Goal: Information Seeking & Learning: Learn about a topic

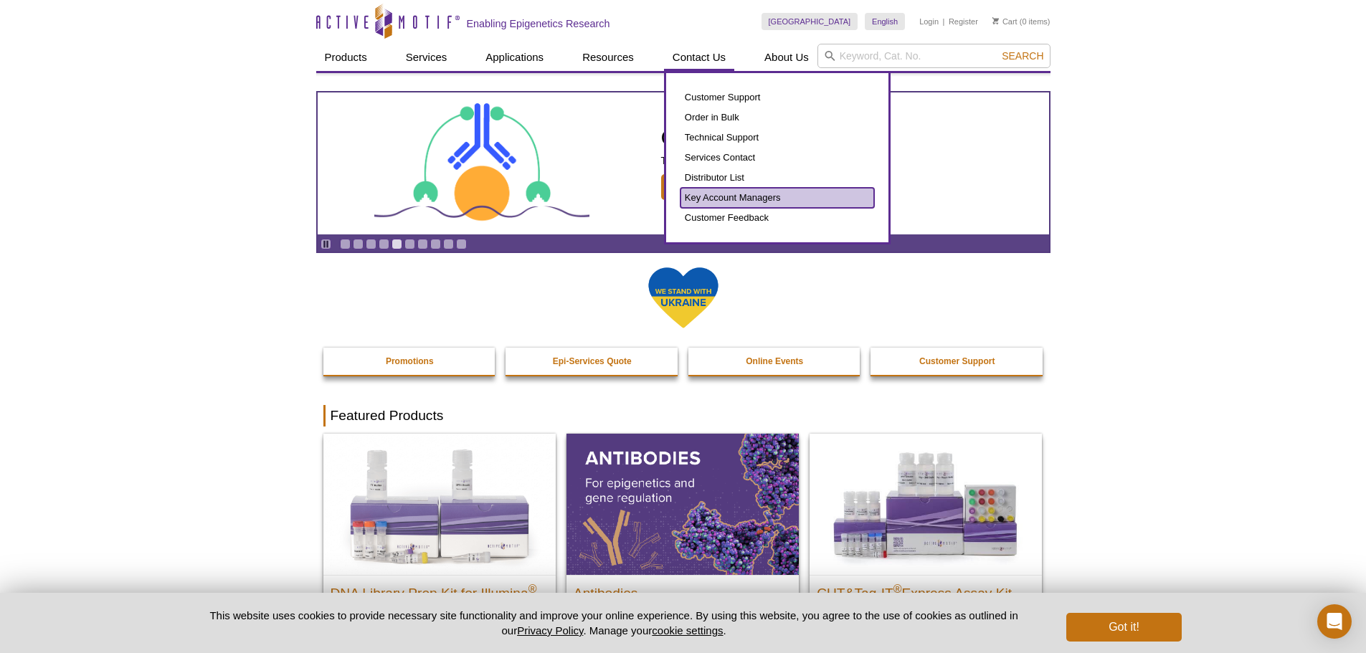
click at [698, 196] on link "Key Account Managers" at bounding box center [778, 198] width 194 height 20
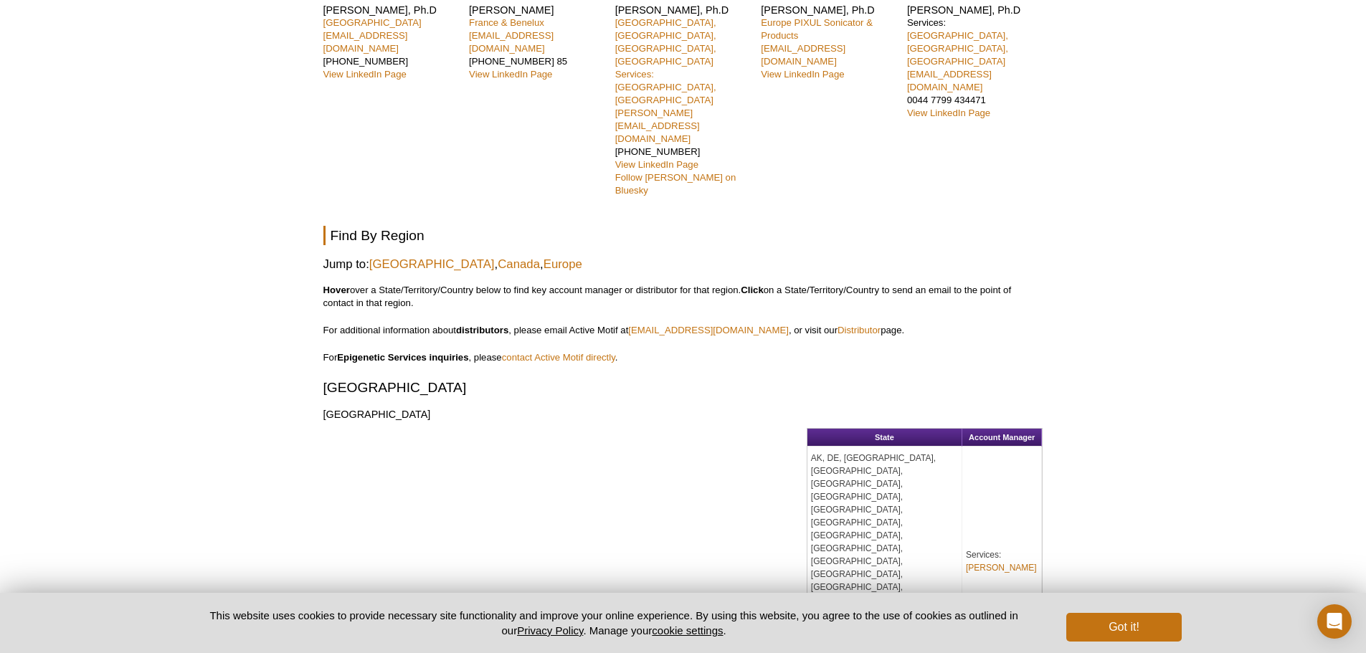
scroll to position [574, 0]
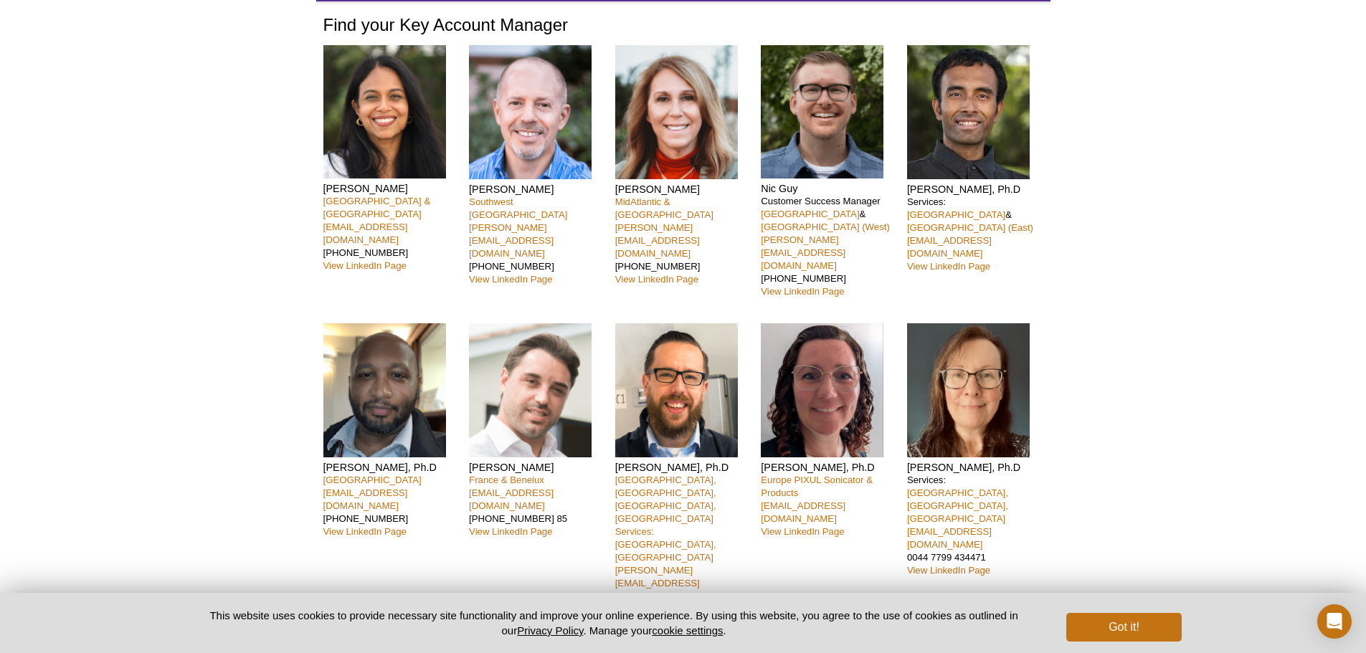
scroll to position [0, 0]
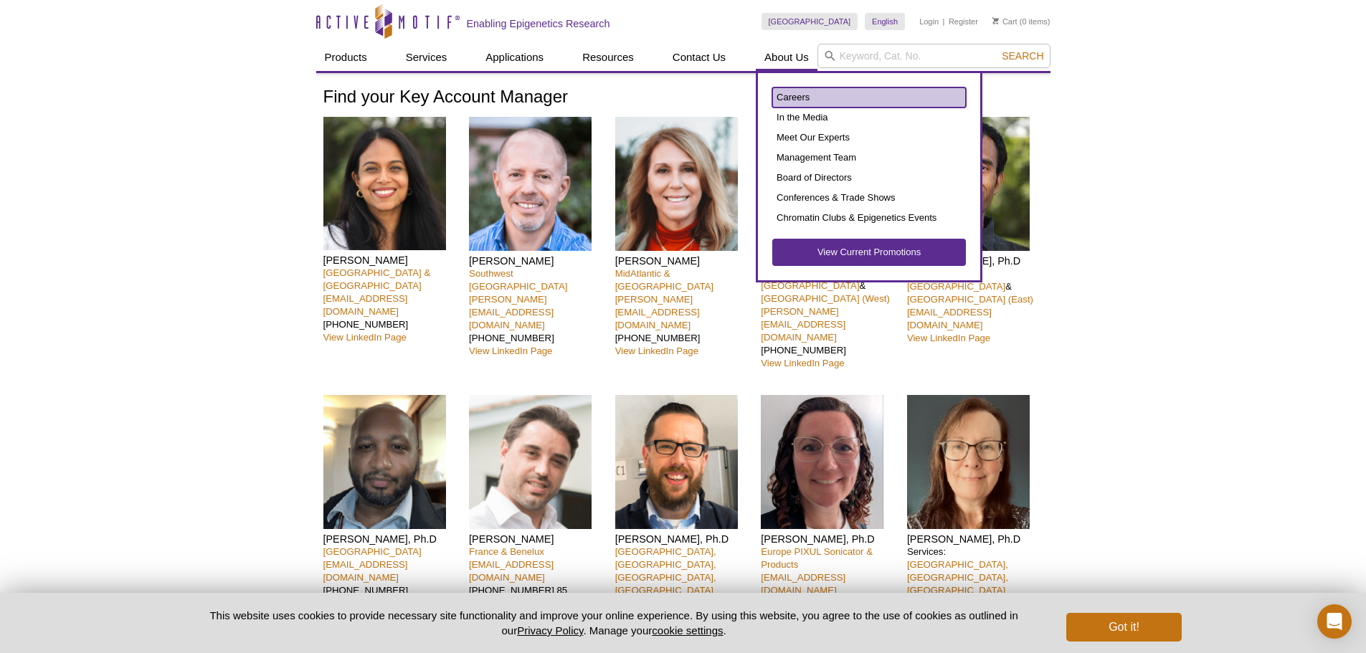
click at [790, 99] on link "Careers" at bounding box center [869, 97] width 194 height 20
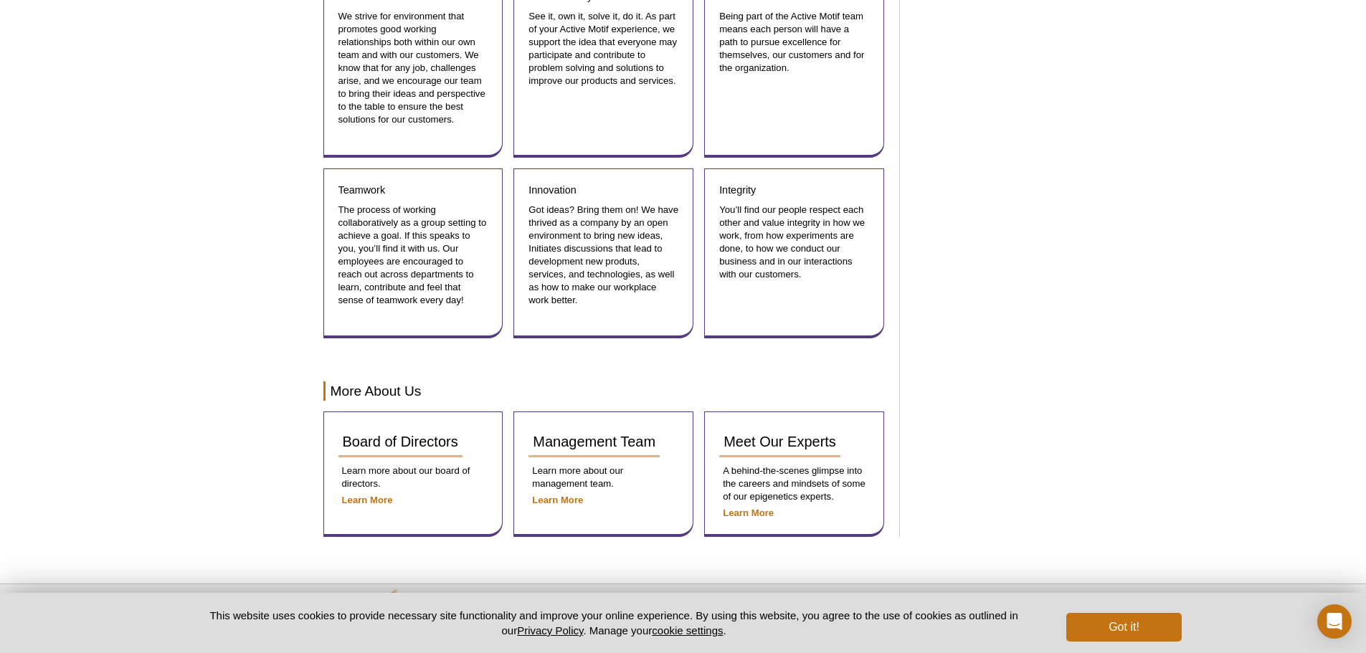
scroll to position [1610, 0]
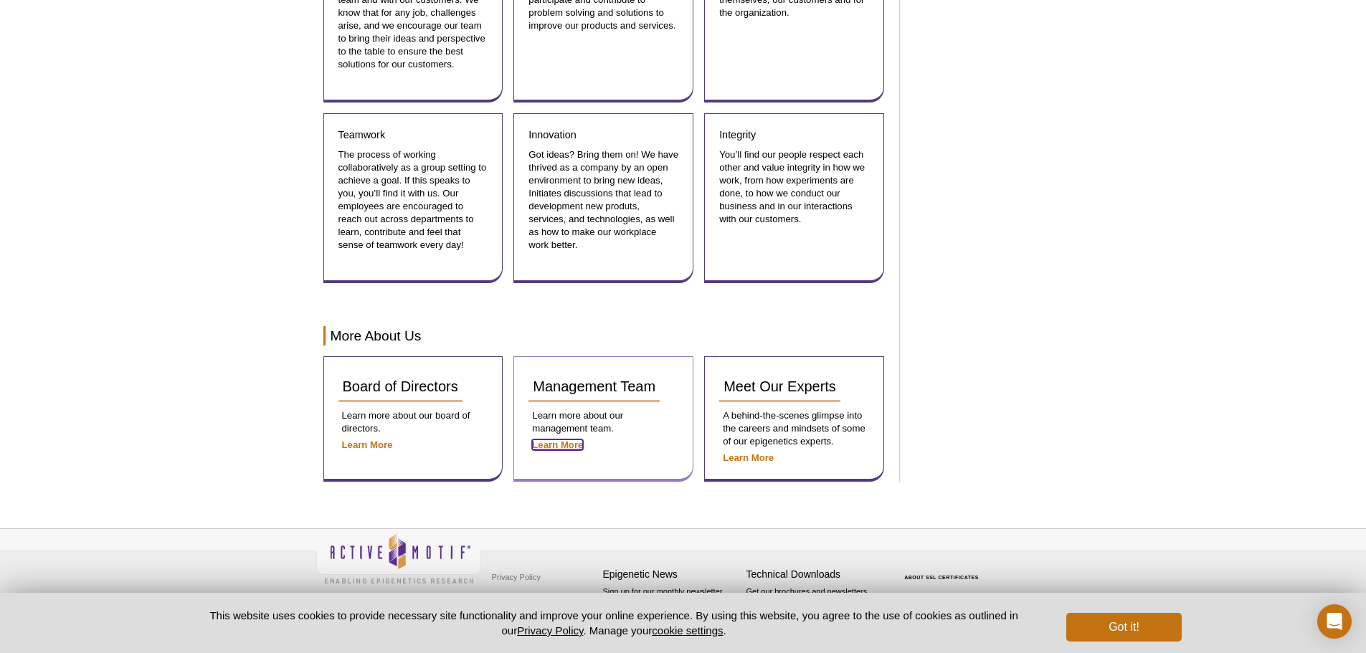
click at [573, 440] on strong "Learn More" at bounding box center [557, 445] width 51 height 11
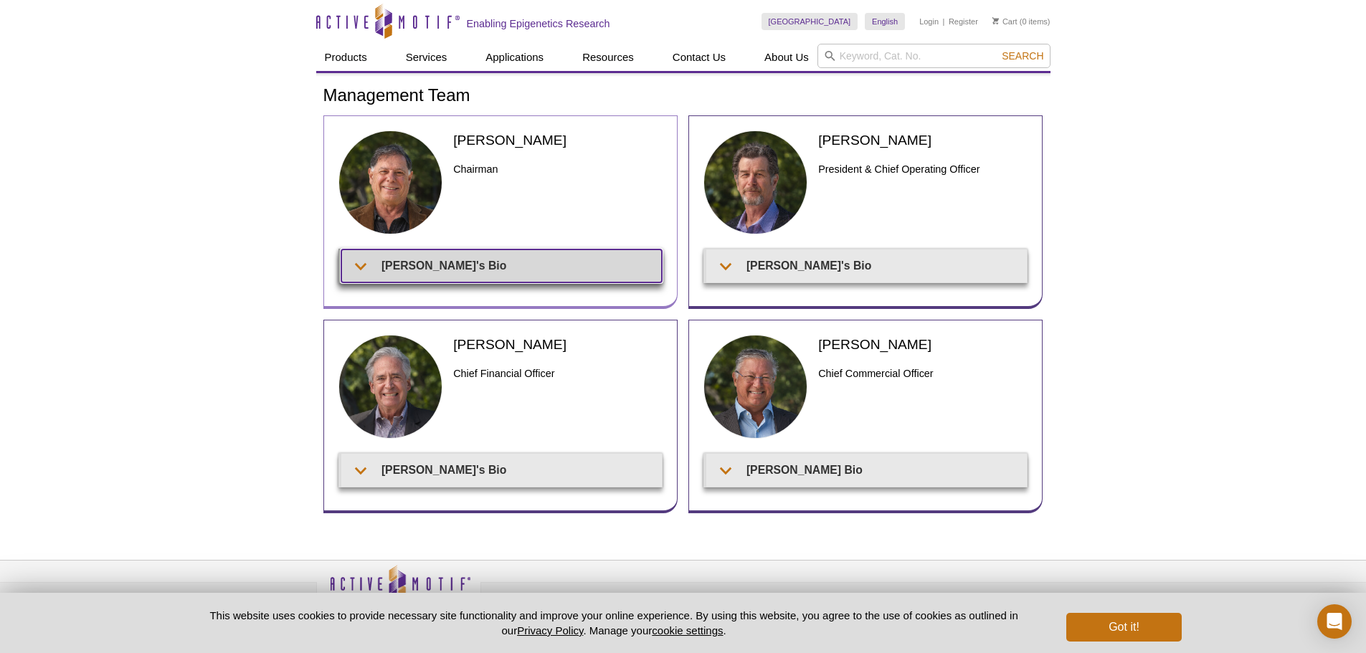
click at [389, 268] on summary "Joe's Bio" at bounding box center [501, 266] width 321 height 32
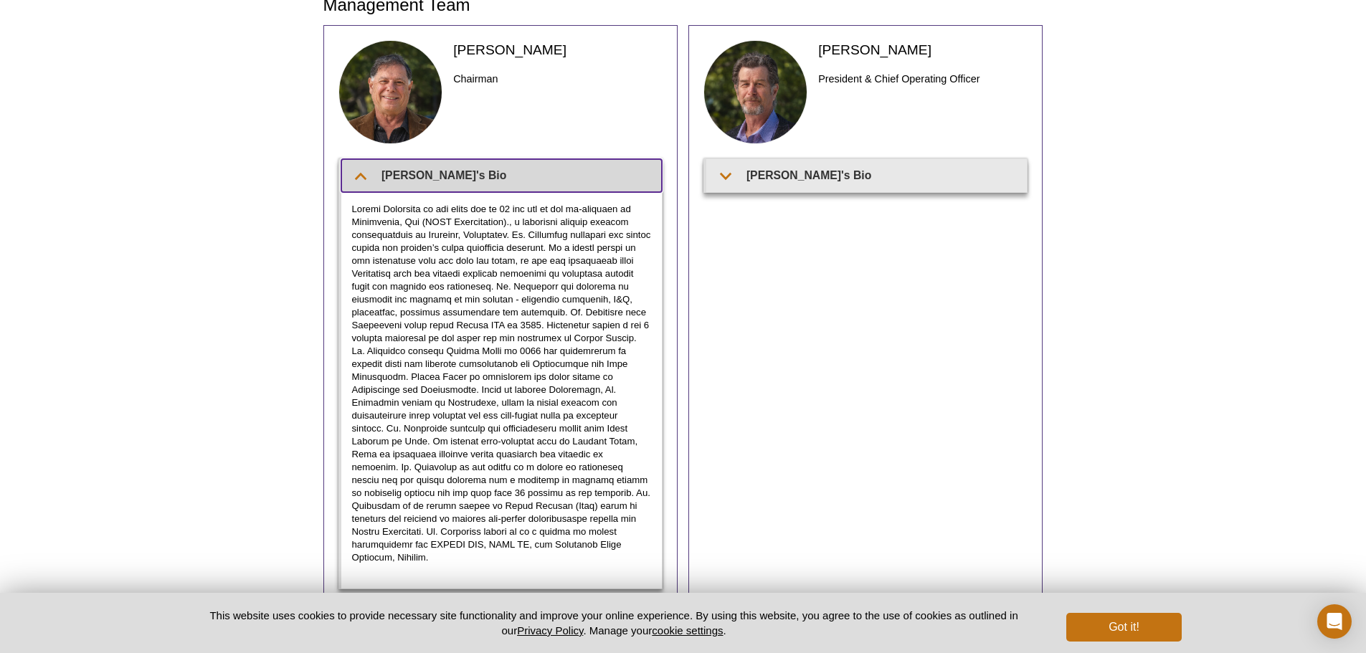
scroll to position [143, 0]
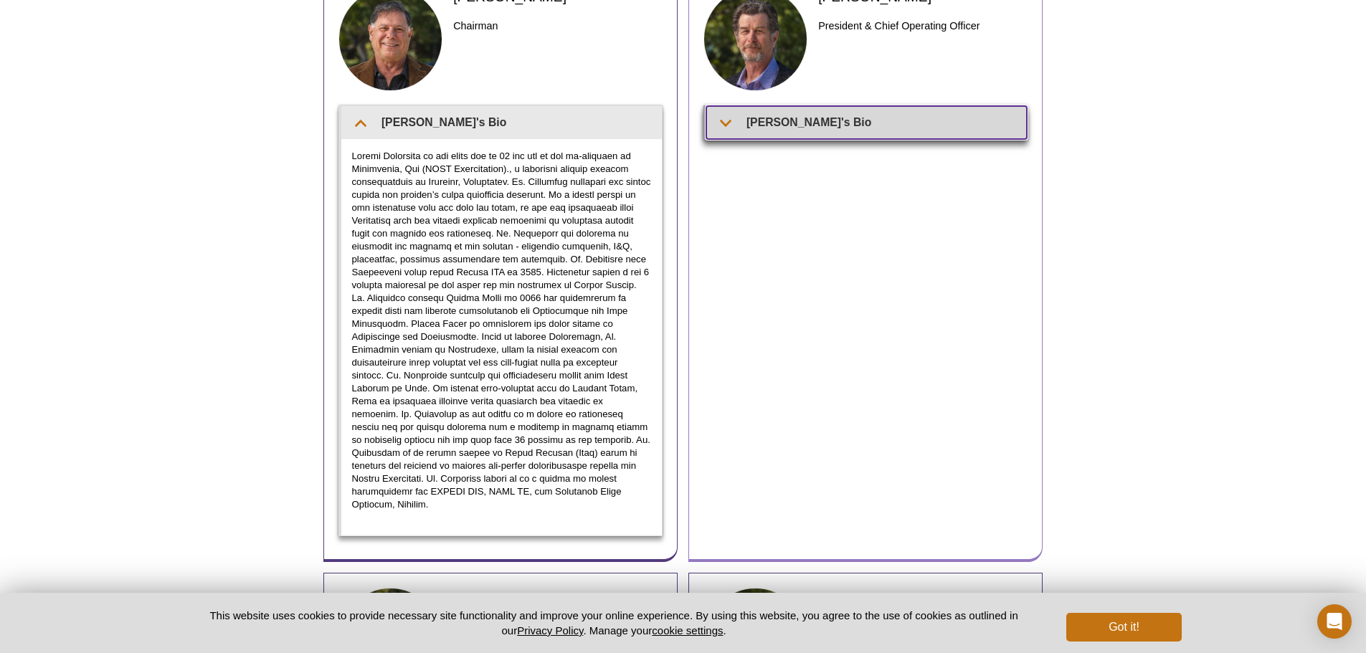
click at [737, 116] on summary "Ted's Bio" at bounding box center [866, 122] width 321 height 32
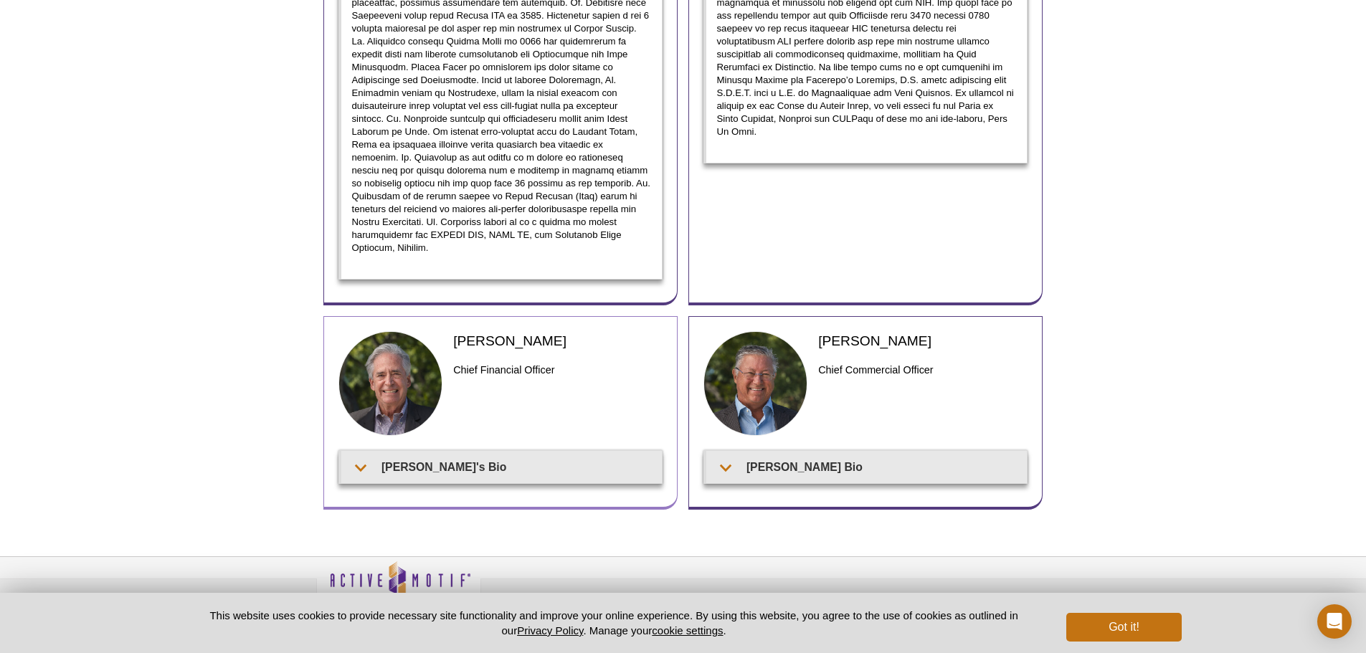
scroll to position [416, 0]
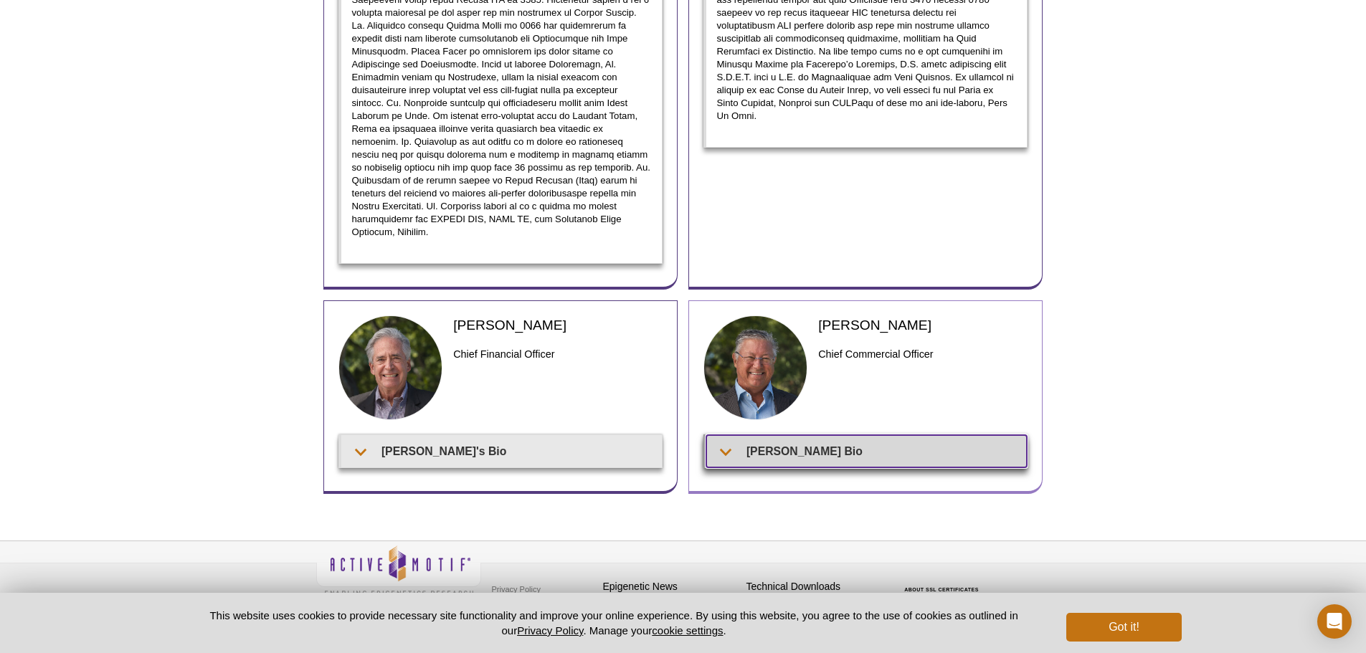
click at [857, 440] on summary "Fritz's Bio" at bounding box center [866, 451] width 321 height 32
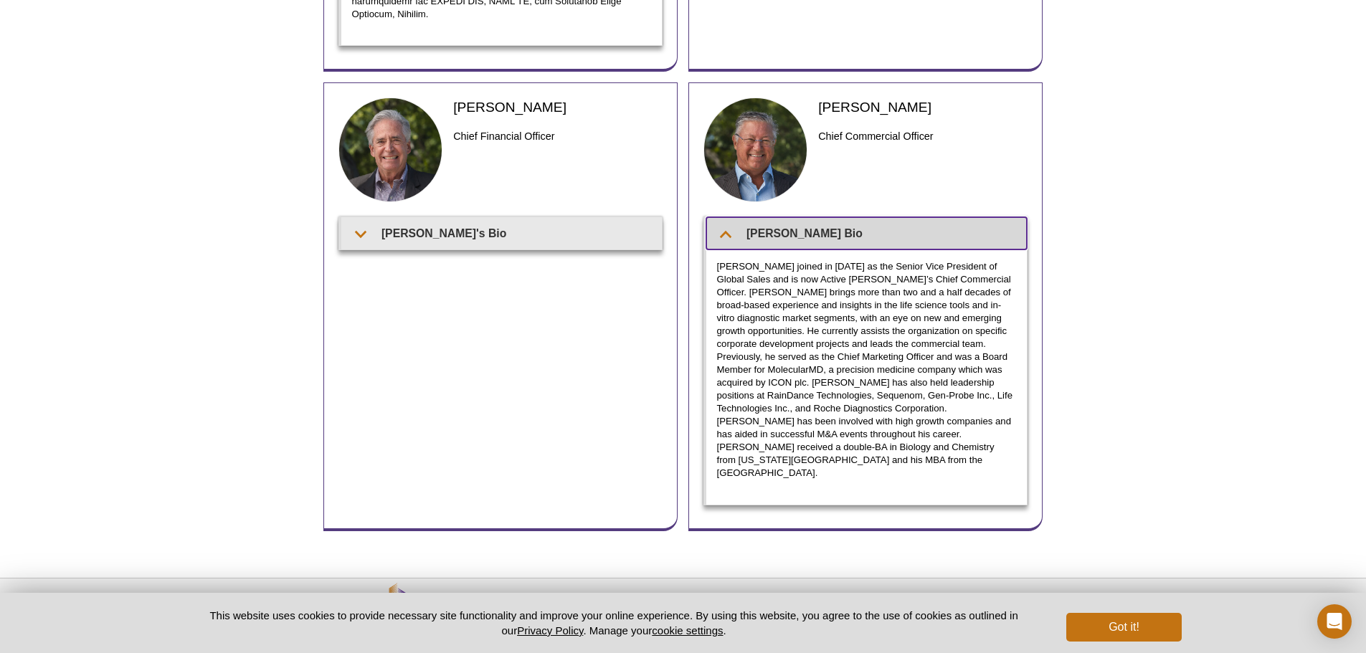
scroll to position [645, 0]
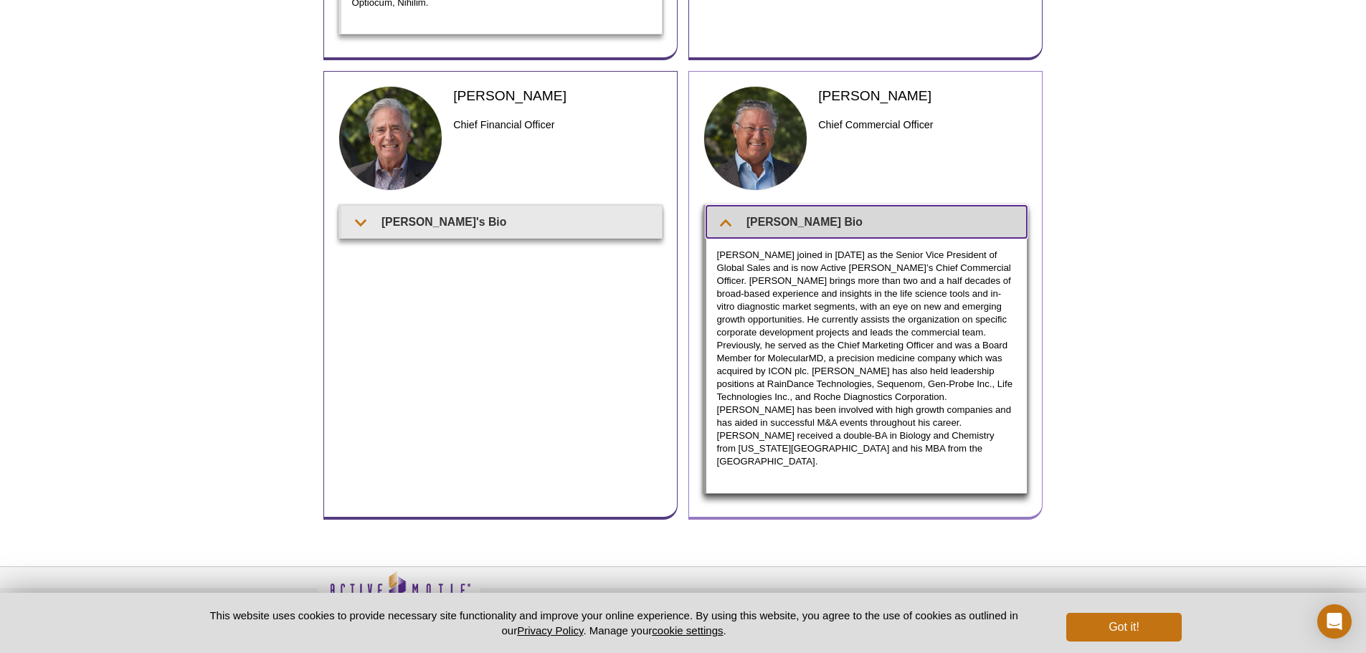
click at [812, 209] on summary "Fritz's Bio" at bounding box center [866, 222] width 321 height 32
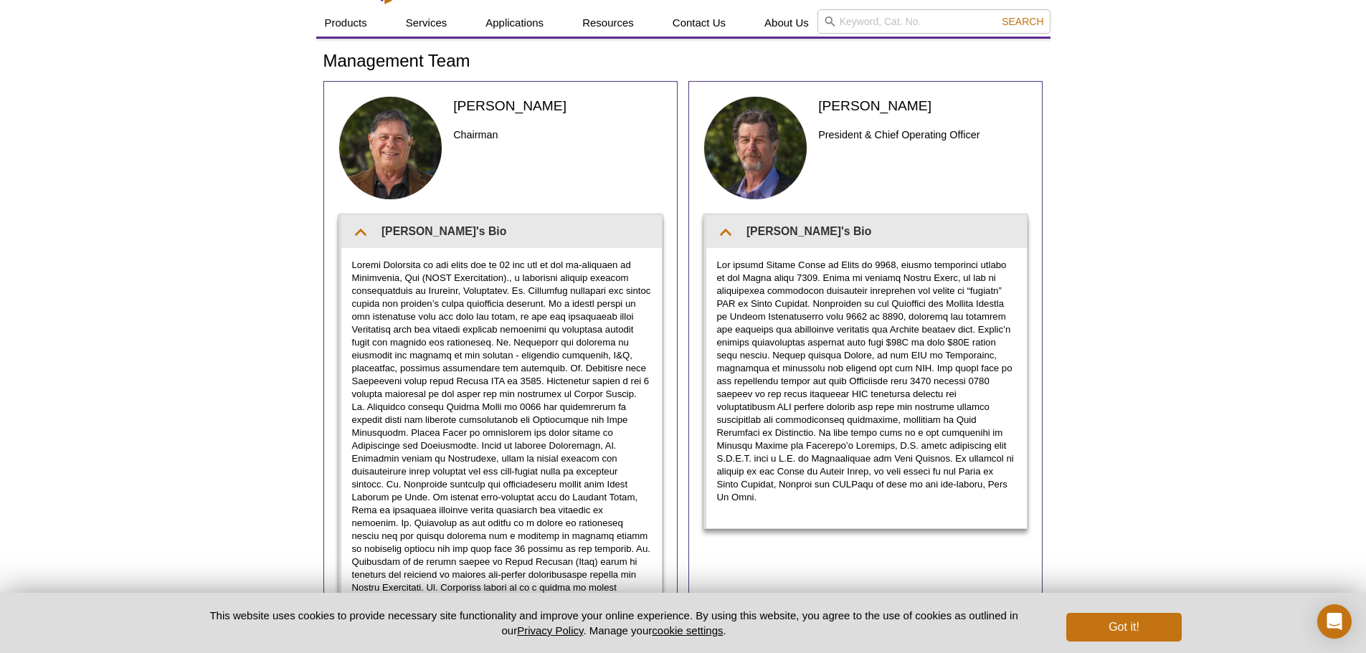
scroll to position [0, 0]
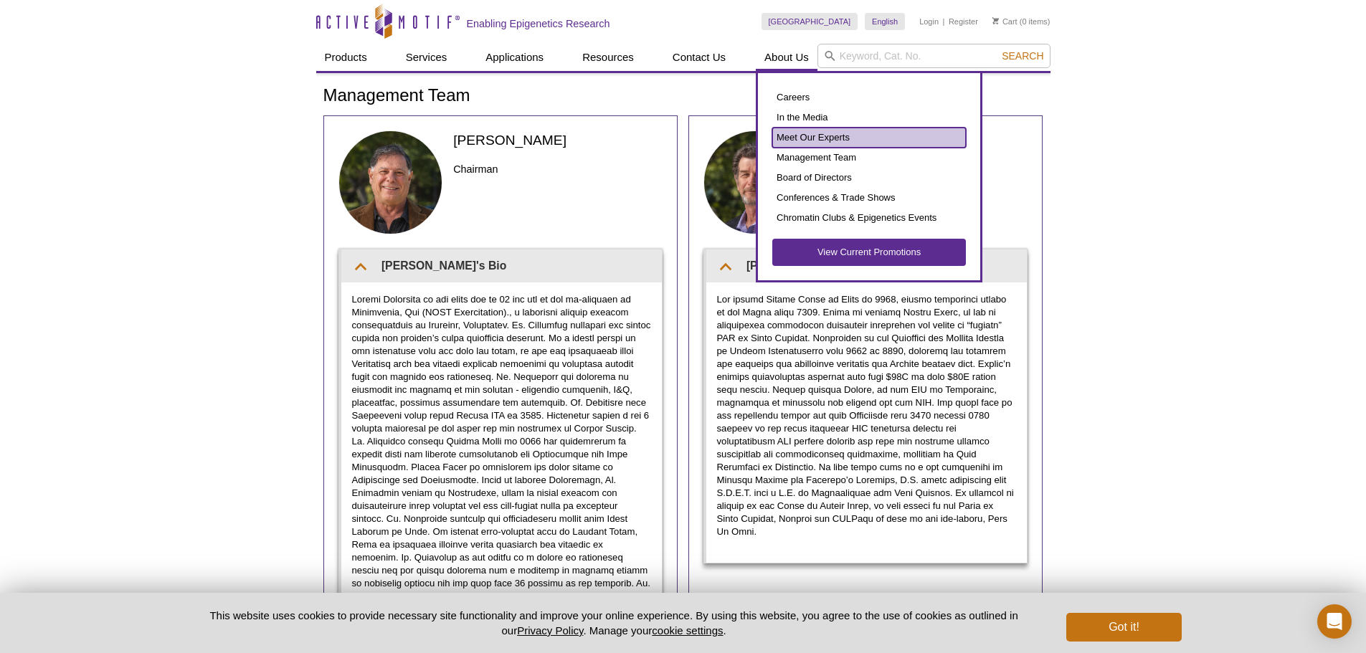
click at [810, 141] on link "Meet Our Experts" at bounding box center [869, 138] width 194 height 20
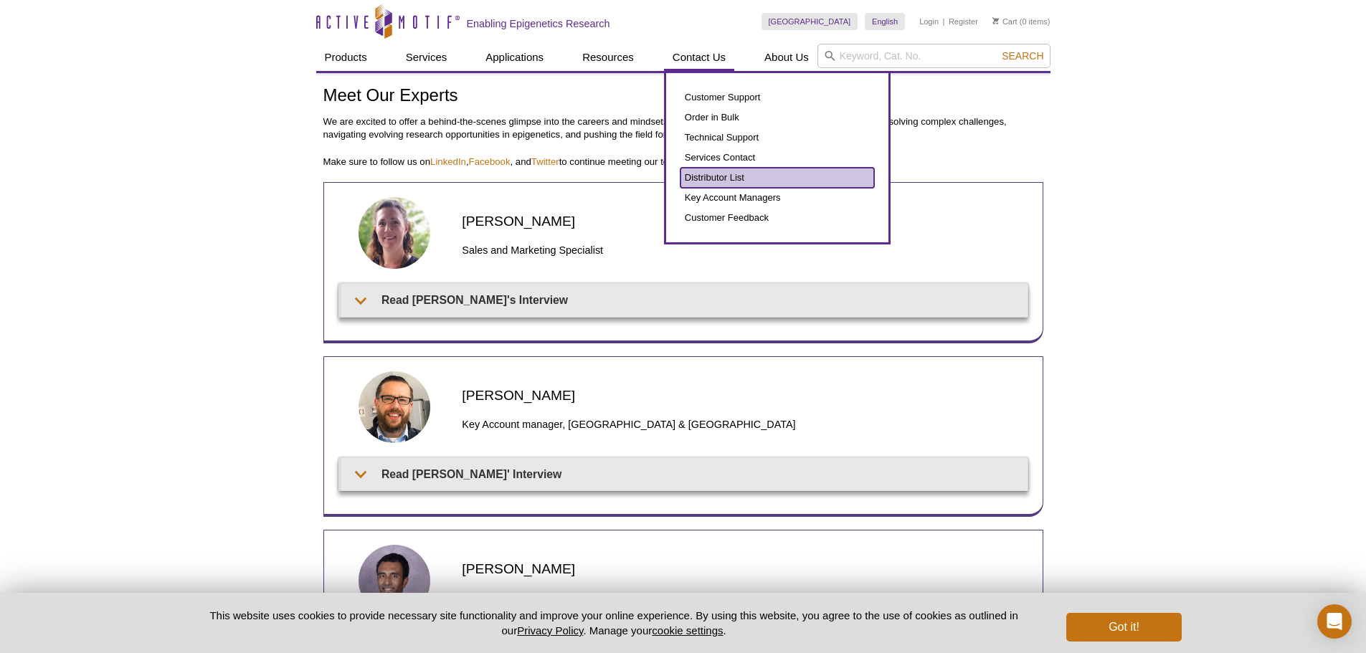
click at [700, 177] on link "Distributor List" at bounding box center [778, 178] width 194 height 20
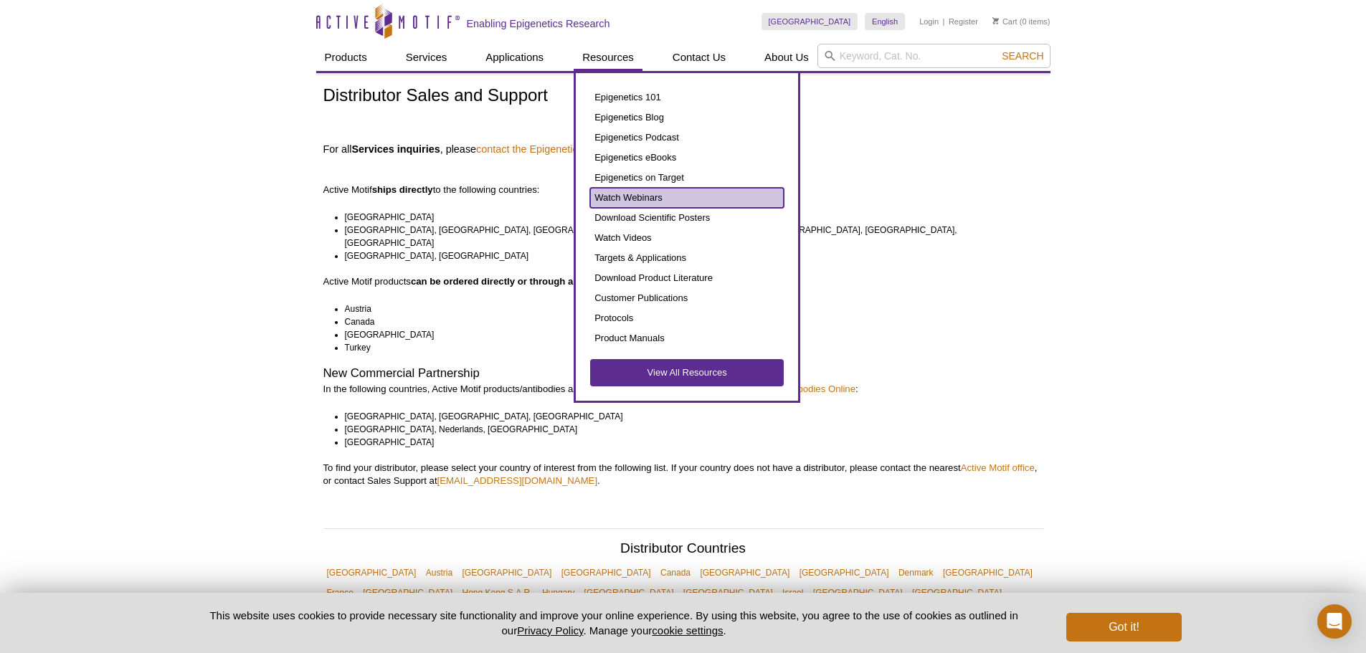
click at [623, 198] on link "Watch Webinars" at bounding box center [687, 198] width 194 height 20
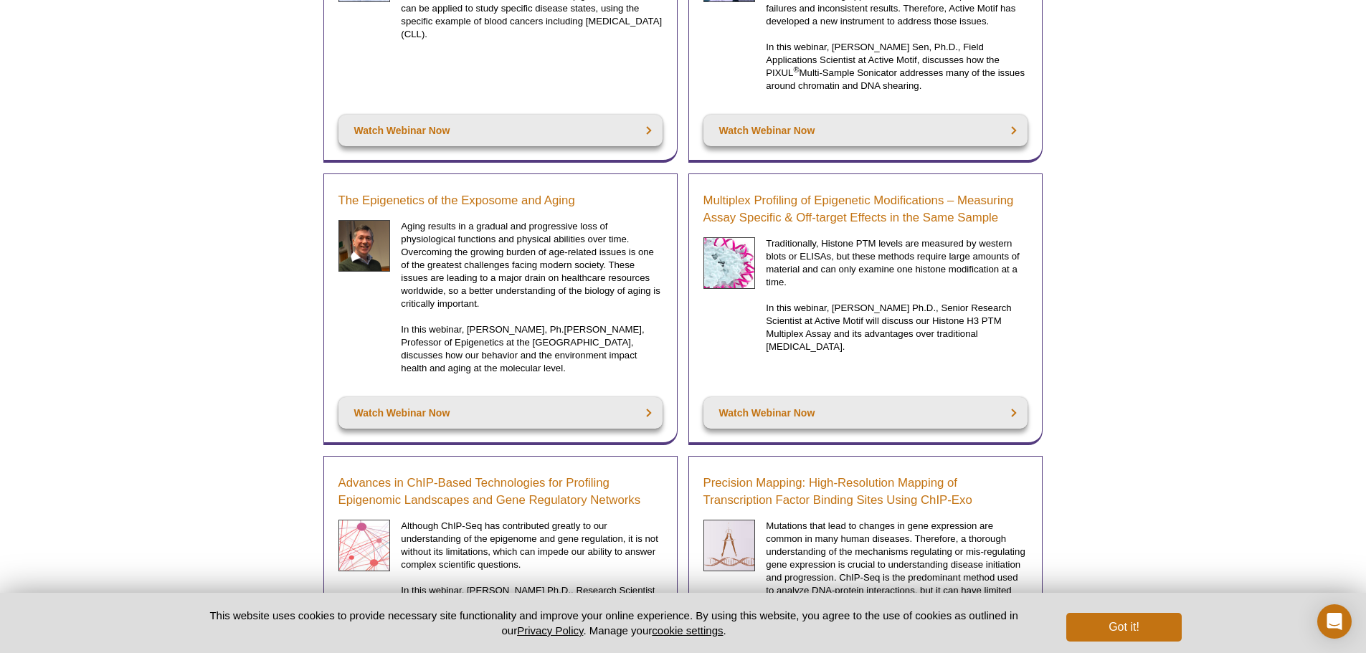
scroll to position [3657, 0]
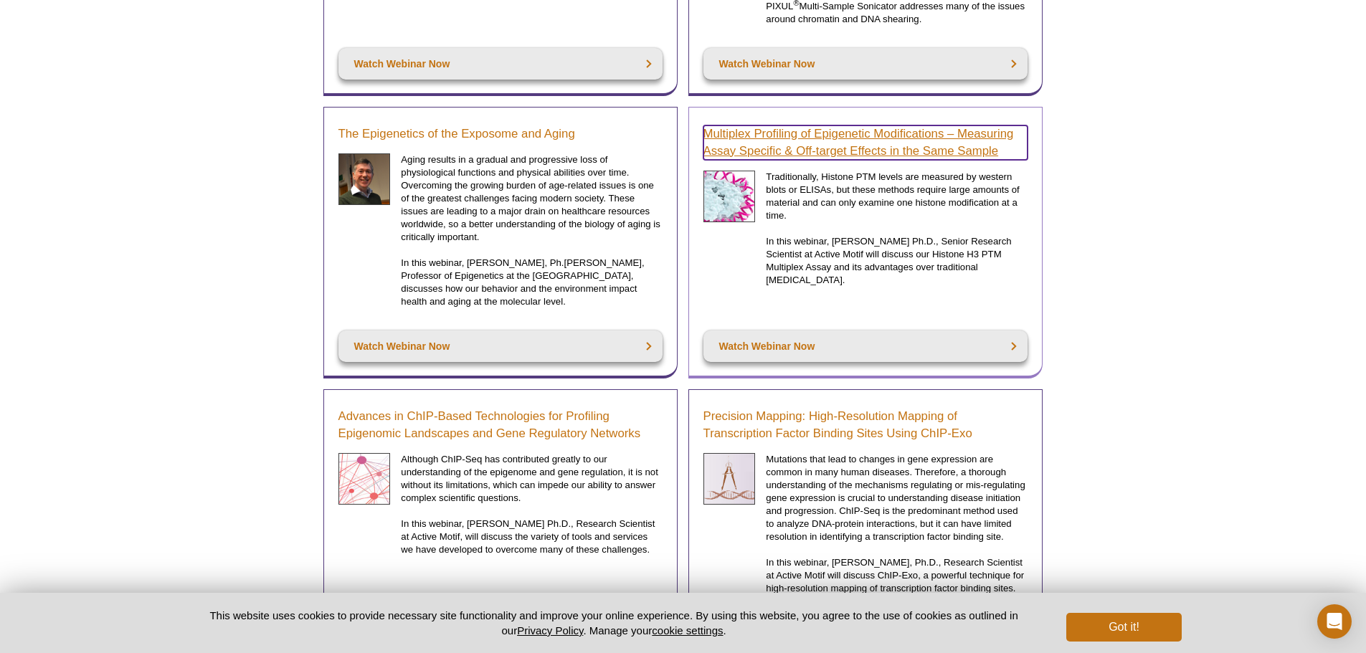
click at [754, 125] on link "Multiplex Profiling of Epigenetic Modifications – Measuring Assay Specific & Of…" at bounding box center [865, 142] width 324 height 34
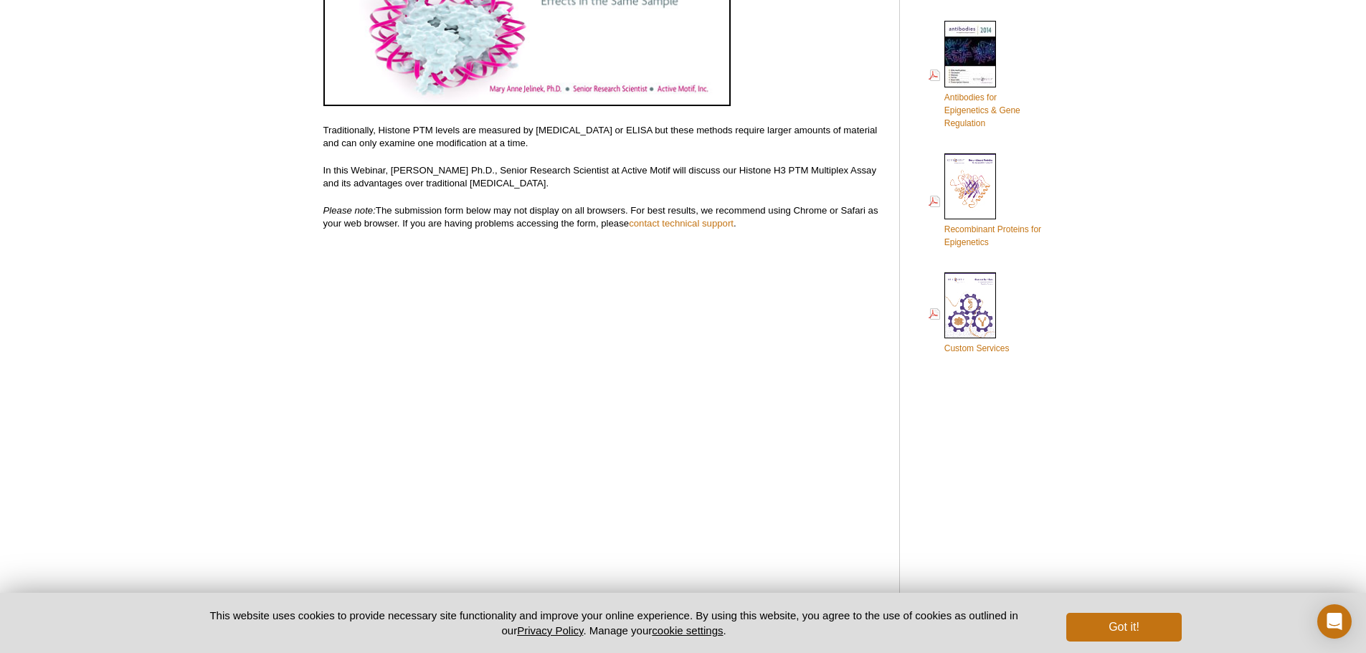
scroll to position [215, 0]
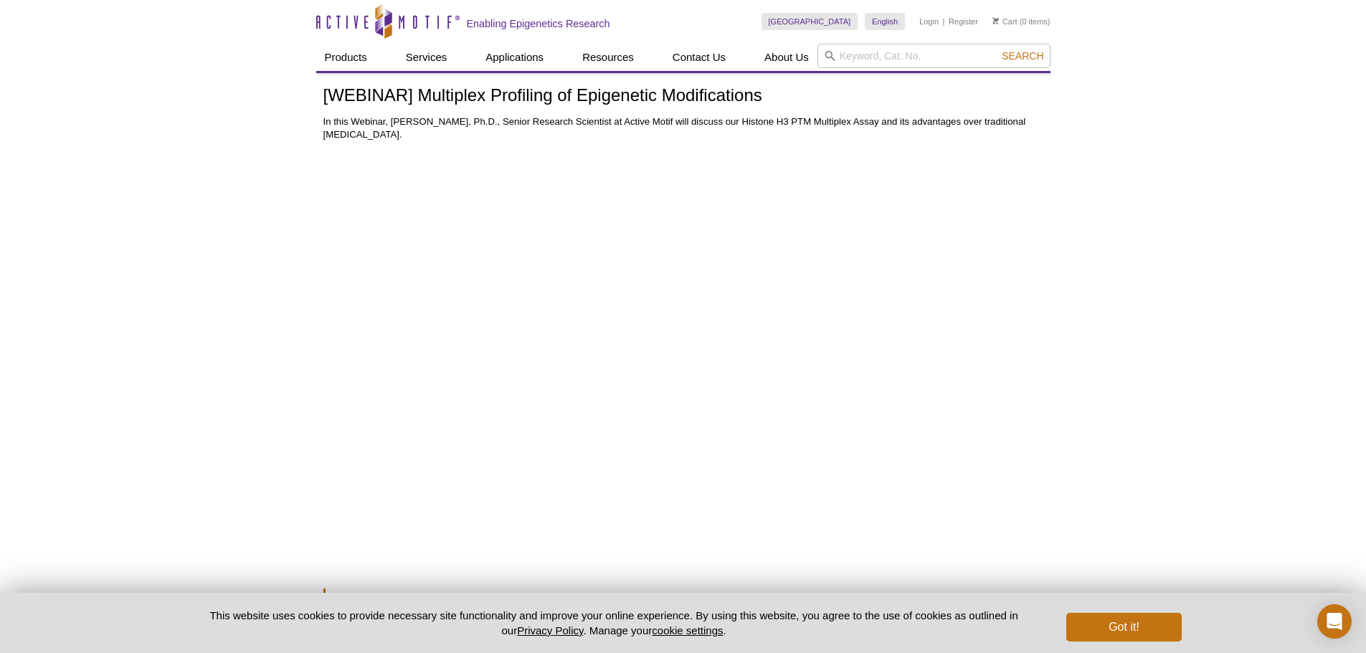
click at [1220, 302] on div "Active Motif Logo Enabling Epigenetics Research 0 Search Skip to content Active…" at bounding box center [683, 609] width 1366 height 1218
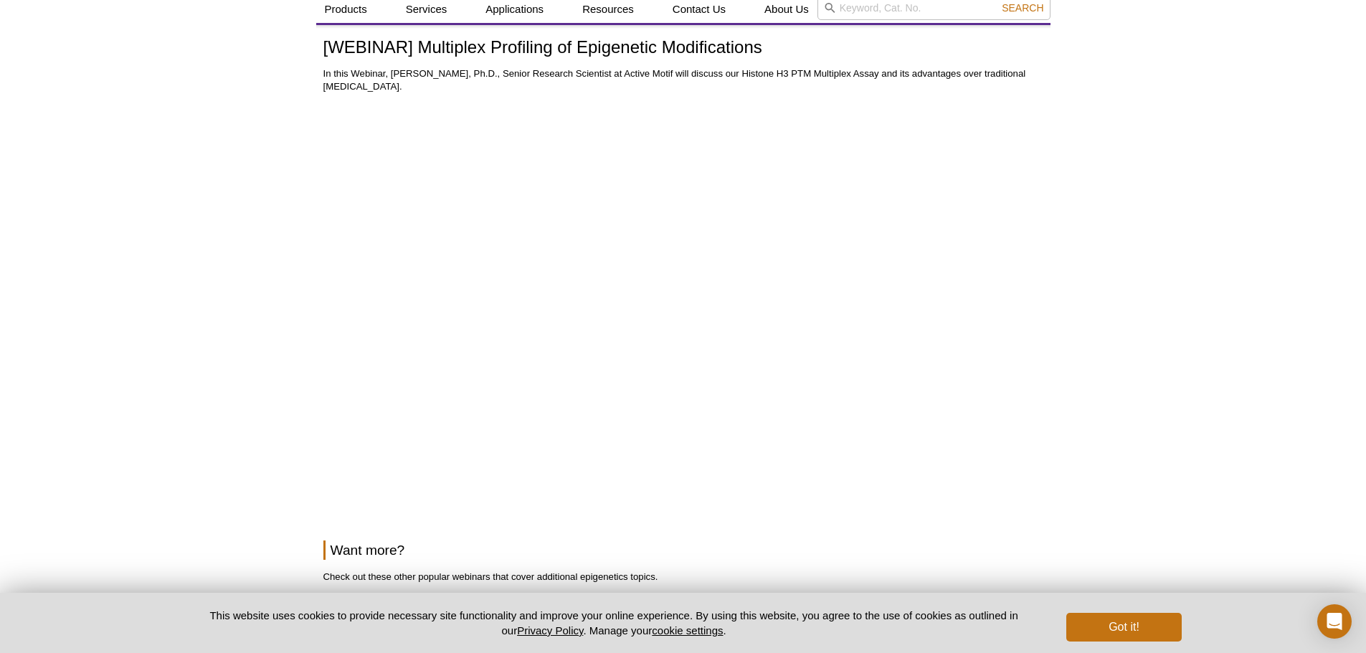
scroll to position [143, 0]
